Goal: Transaction & Acquisition: Download file/media

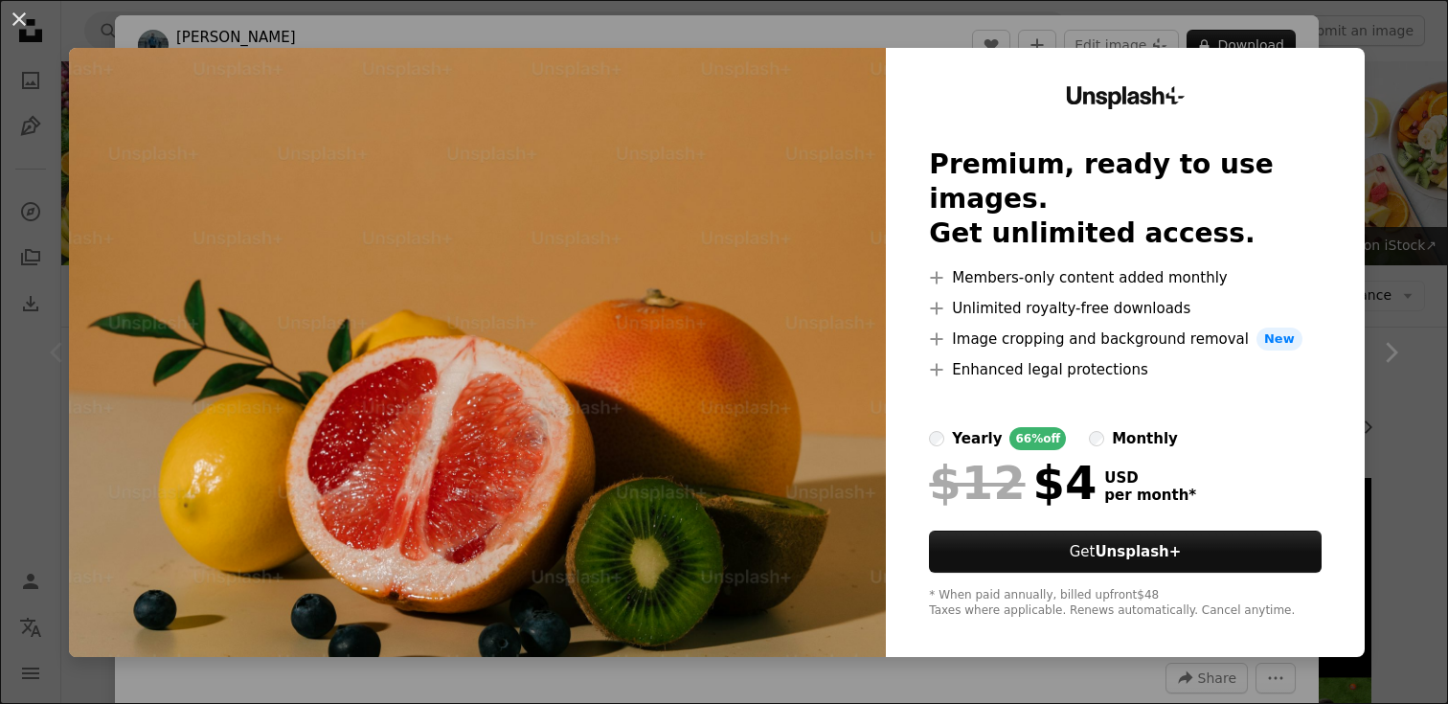
scroll to position [437, 0]
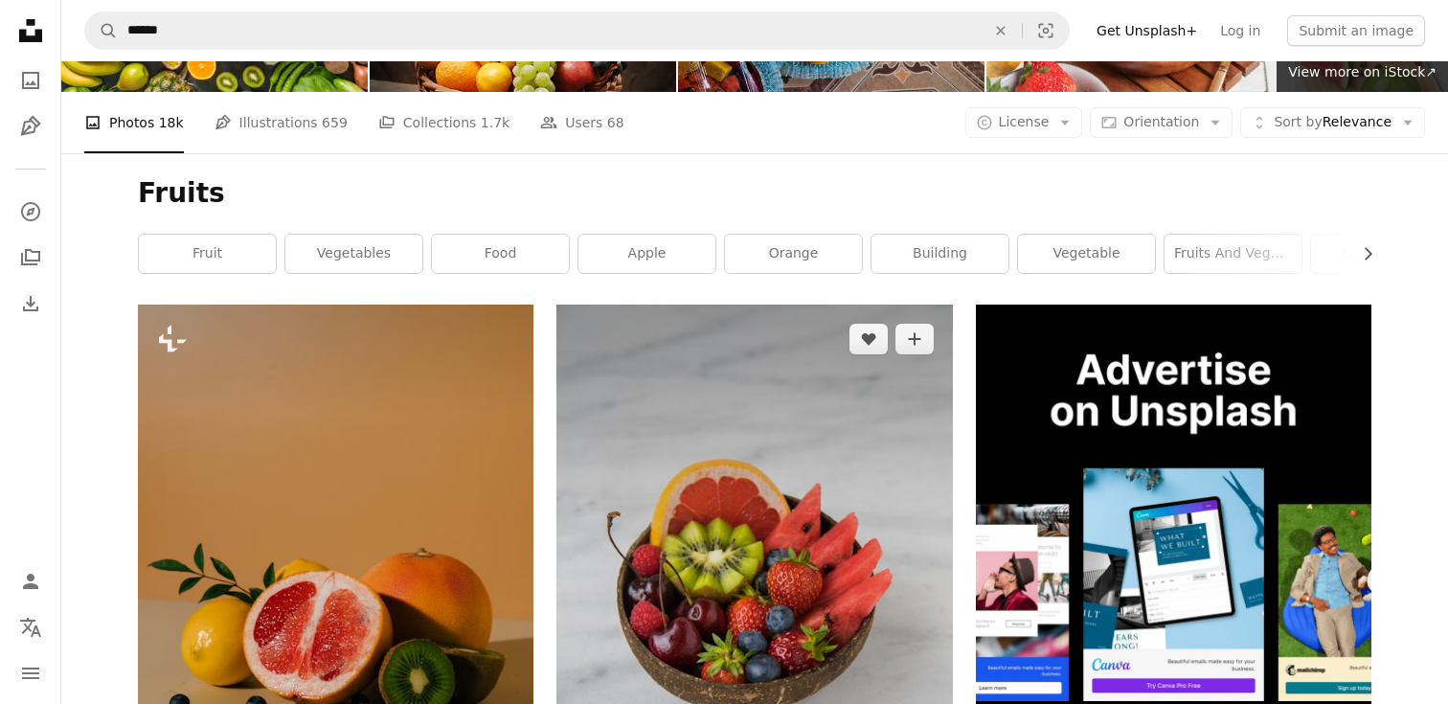
scroll to position [155, 0]
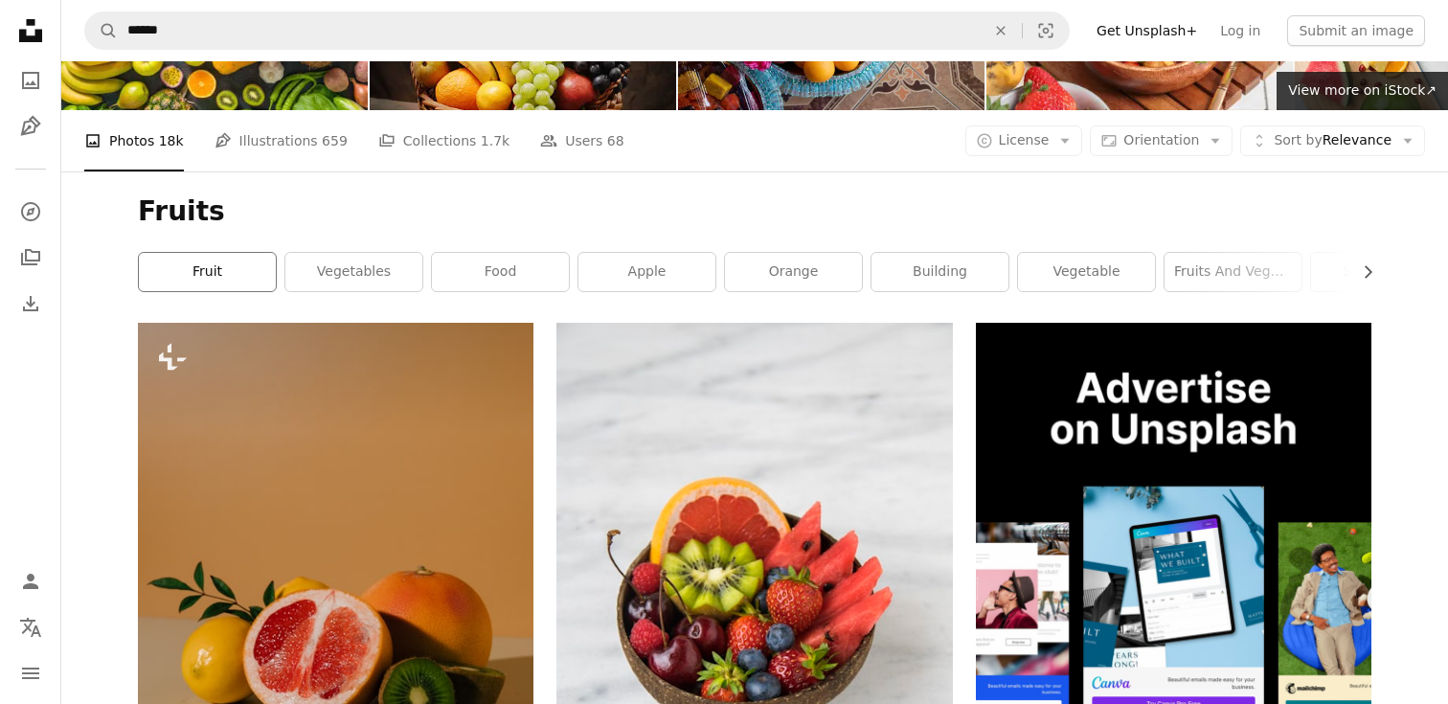
click at [168, 274] on link "fruit" at bounding box center [207, 272] width 137 height 38
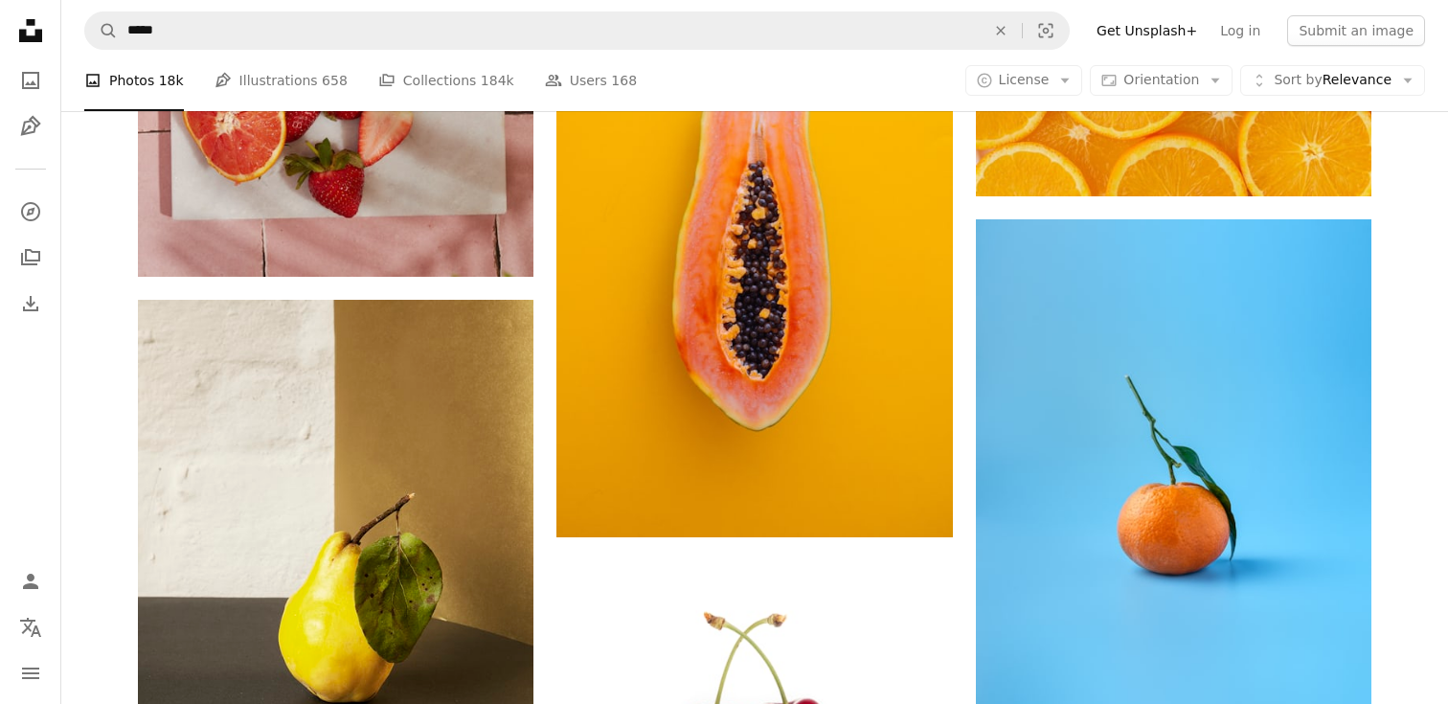
scroll to position [2366, 0]
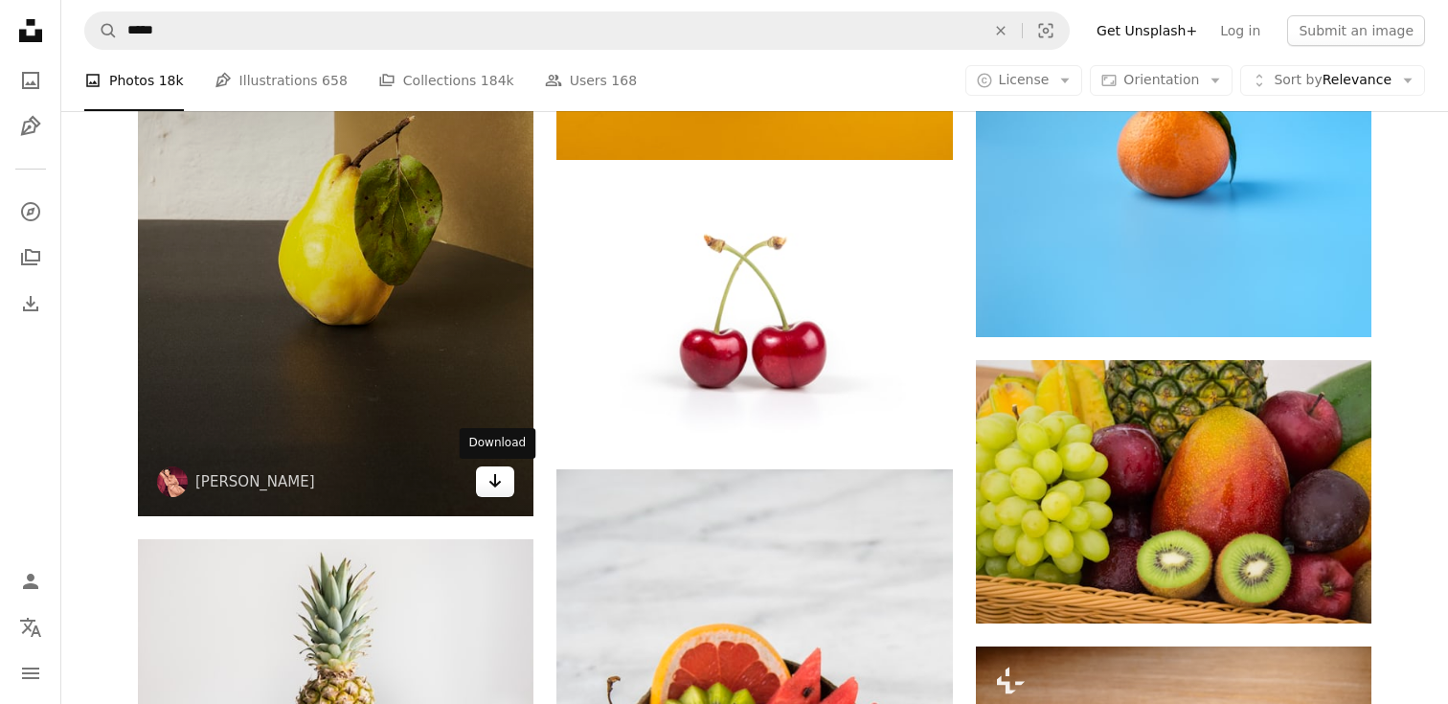
click at [489, 489] on icon "Arrow pointing down" at bounding box center [494, 480] width 15 height 23
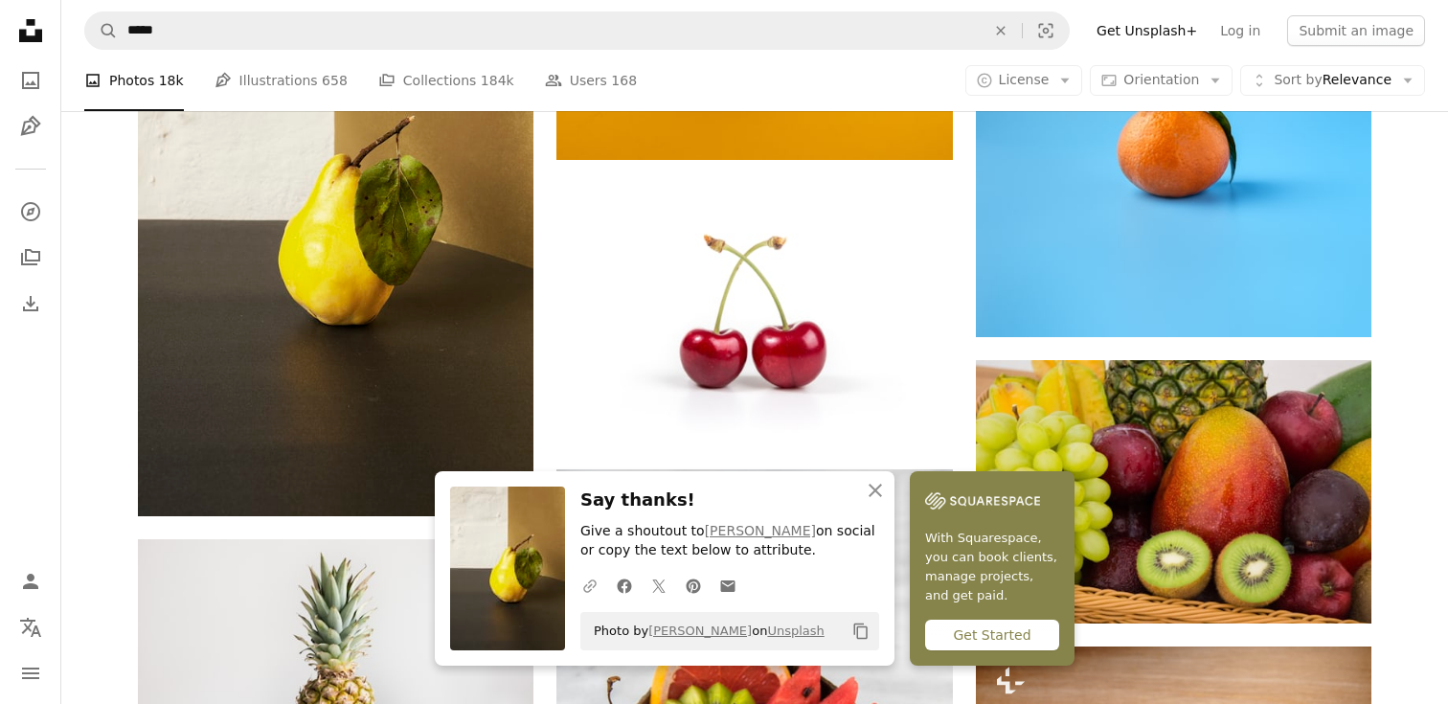
click at [595, 587] on icon "A URL sharing icon (chains)" at bounding box center [589, 585] width 17 height 17
